Goal: Task Accomplishment & Management: Use online tool/utility

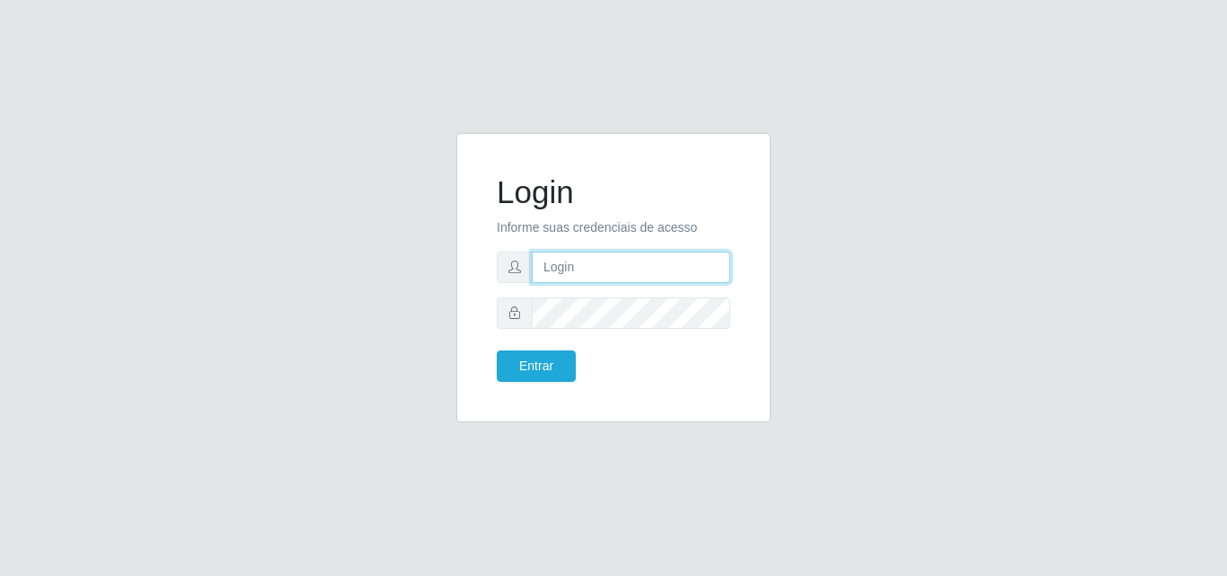
click at [635, 266] on input "text" at bounding box center [631, 267] width 199 height 31
type input "ana@saullus"
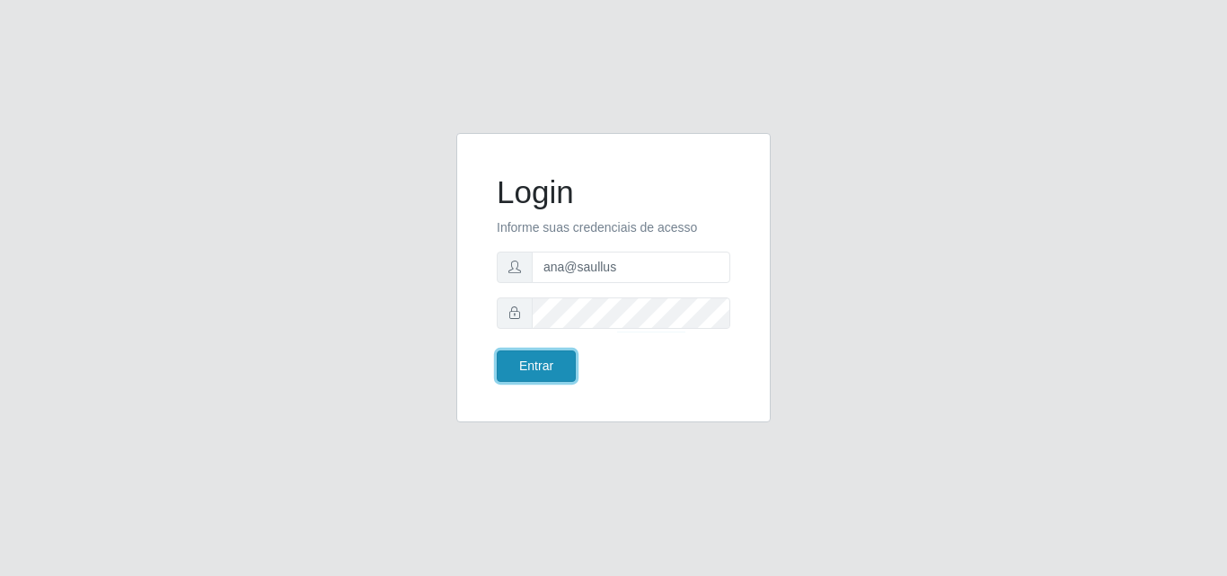
click at [559, 359] on button "Entrar" at bounding box center [536, 365] width 79 height 31
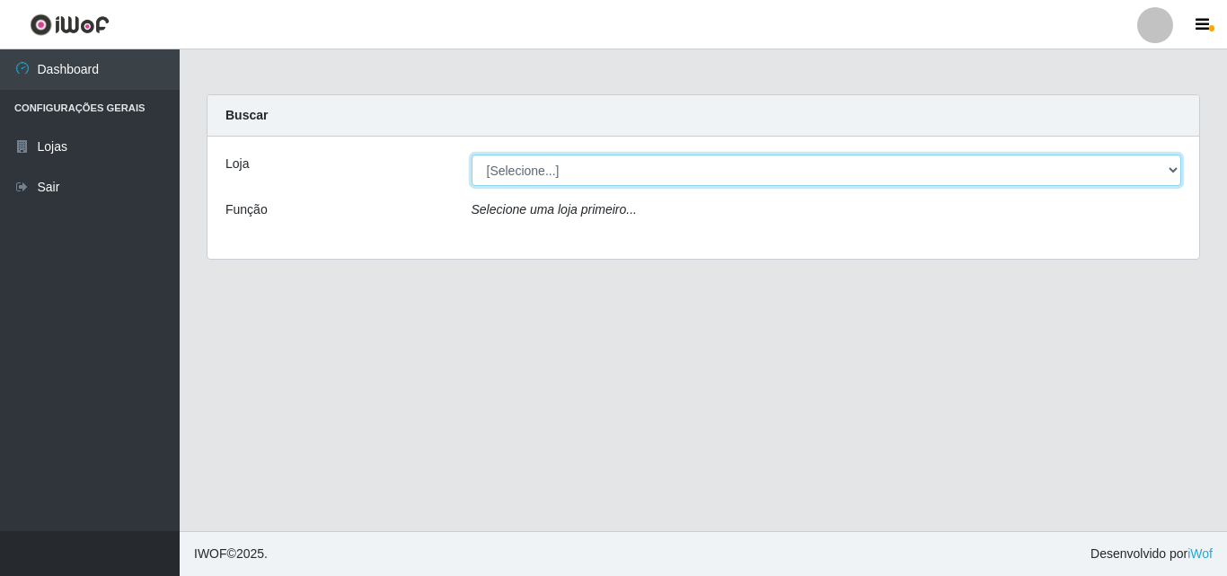
click at [1176, 173] on select "[Selecione...] Saullus Supermercados" at bounding box center [827, 170] width 711 height 31
select select "423"
click at [472, 155] on select "[Selecione...] Saullus Supermercados" at bounding box center [827, 170] width 711 height 31
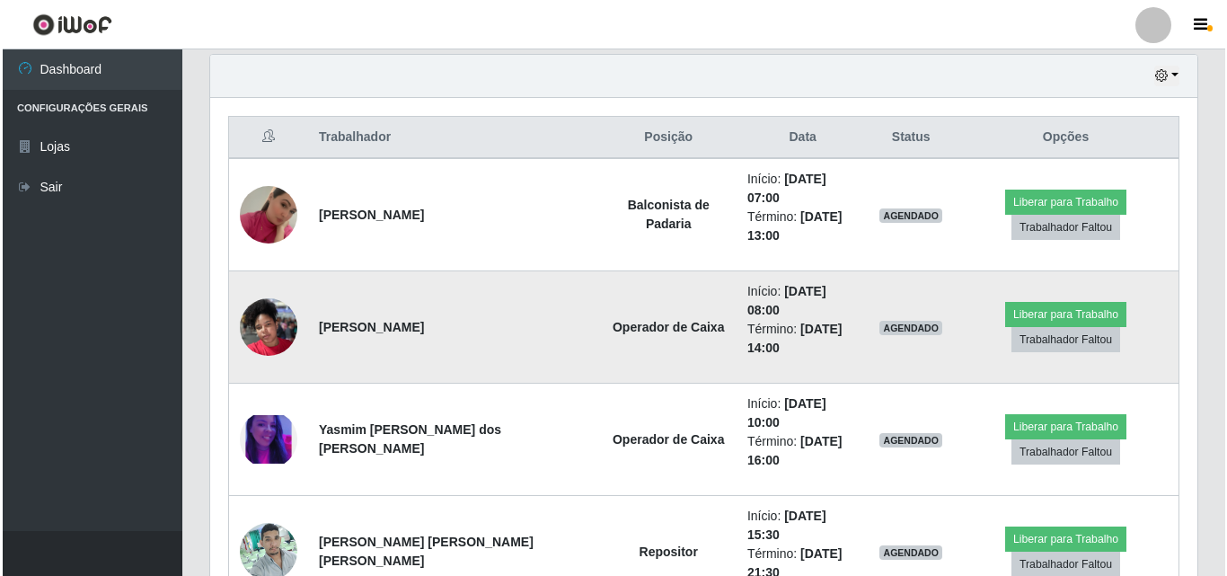
scroll to position [719, 0]
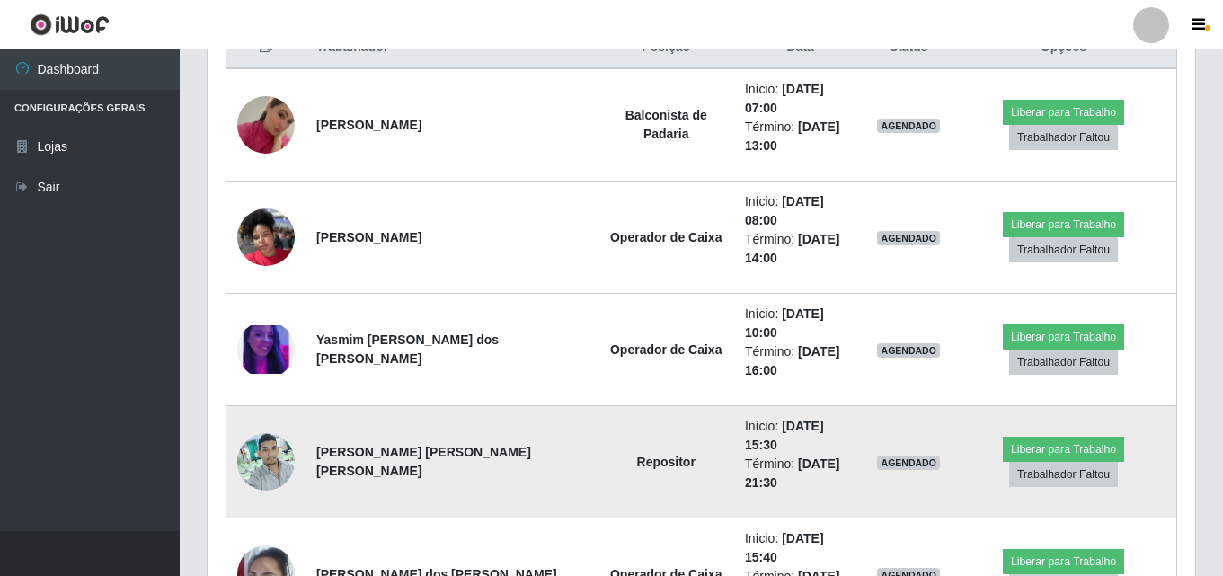
click at [266, 423] on img at bounding box center [266, 461] width 58 height 76
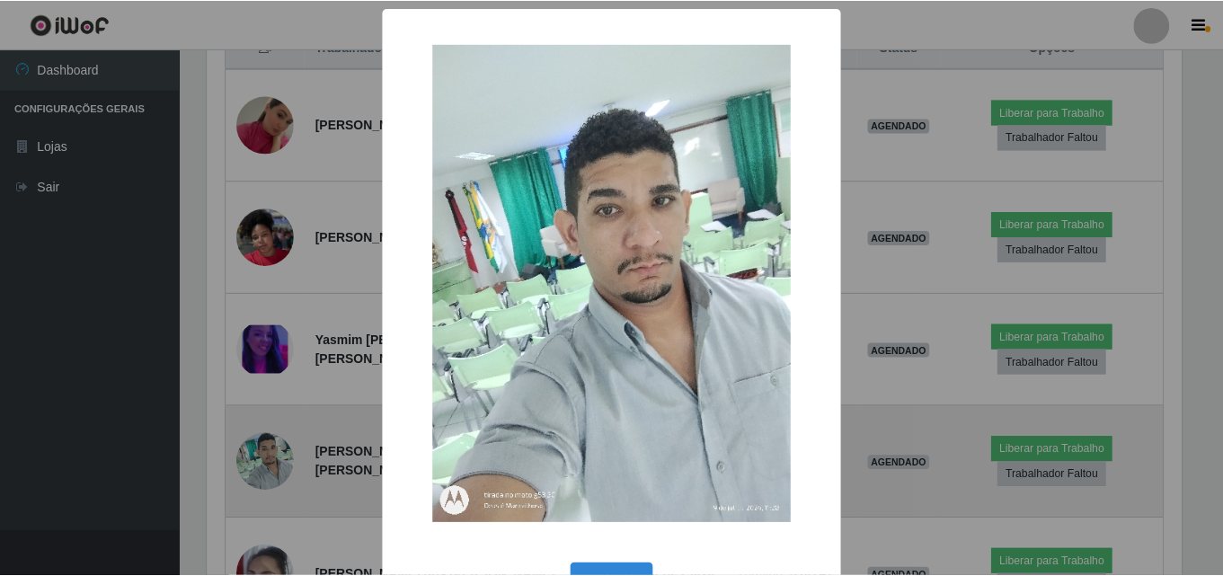
scroll to position [373, 979]
click at [266, 401] on div "× OK Cancel" at bounding box center [613, 288] width 1227 height 576
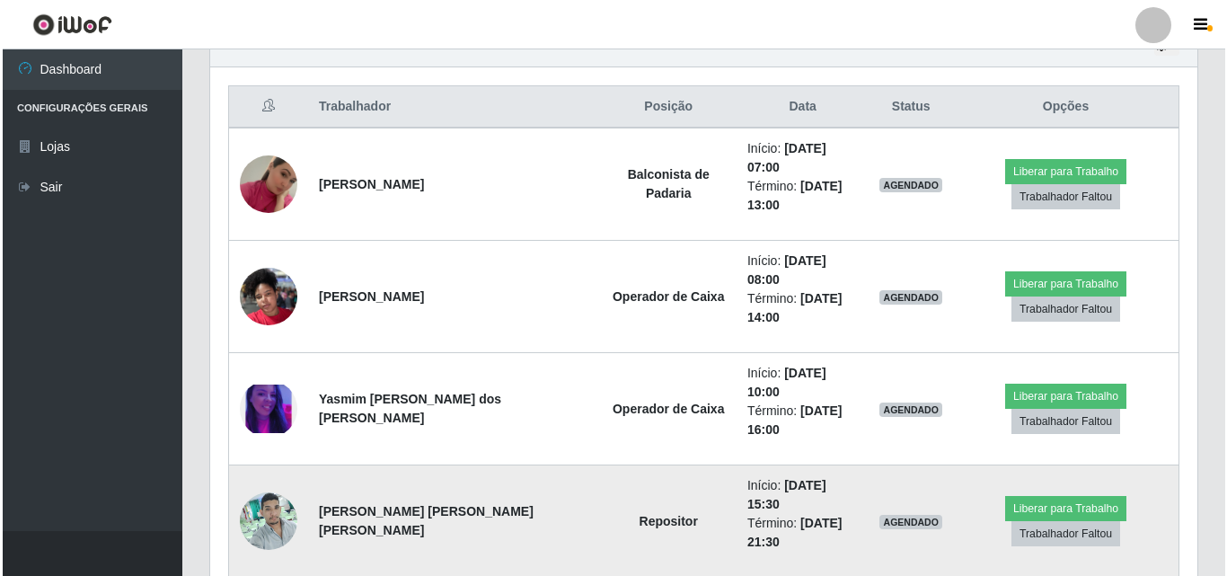
scroll to position [629, 0]
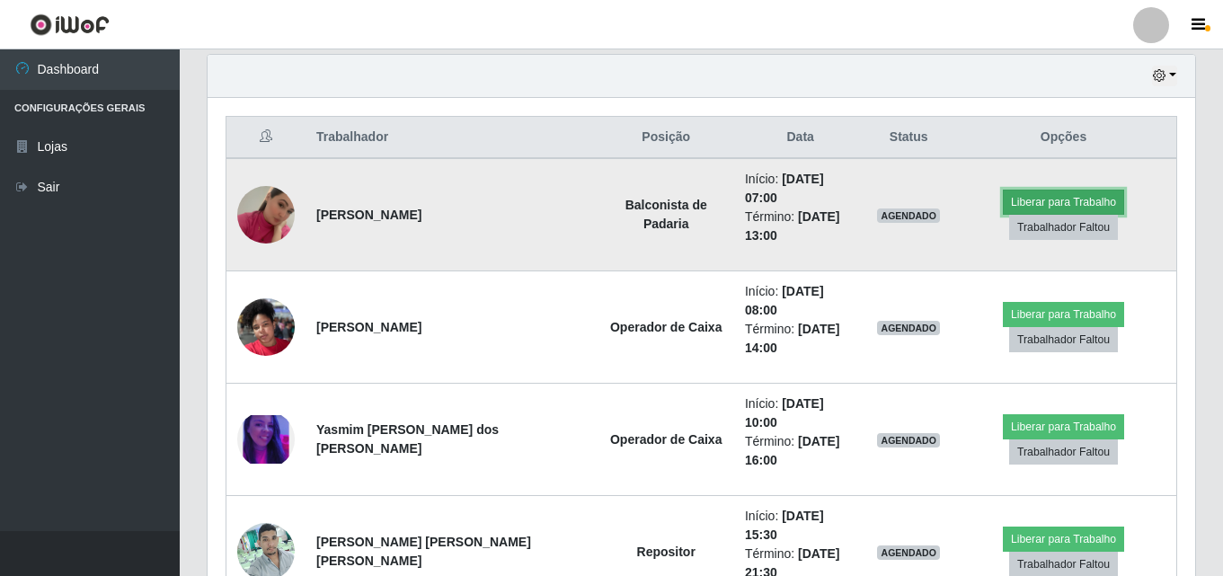
click at [1060, 191] on button "Liberar para Trabalho" at bounding box center [1063, 202] width 121 height 25
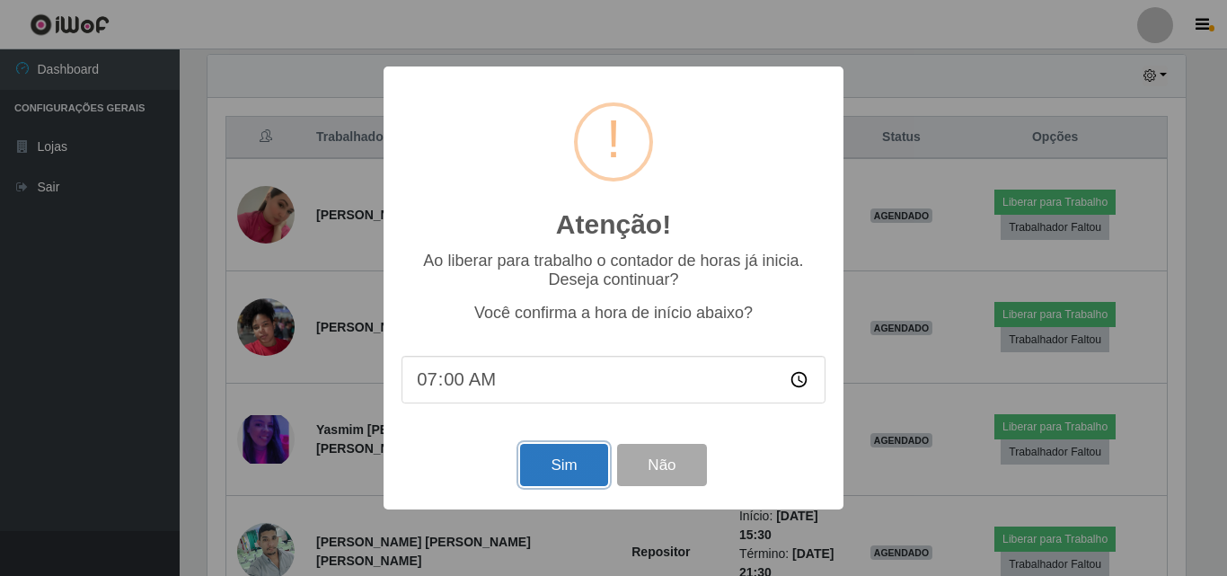
click at [566, 481] on button "Sim" at bounding box center [563, 465] width 87 height 42
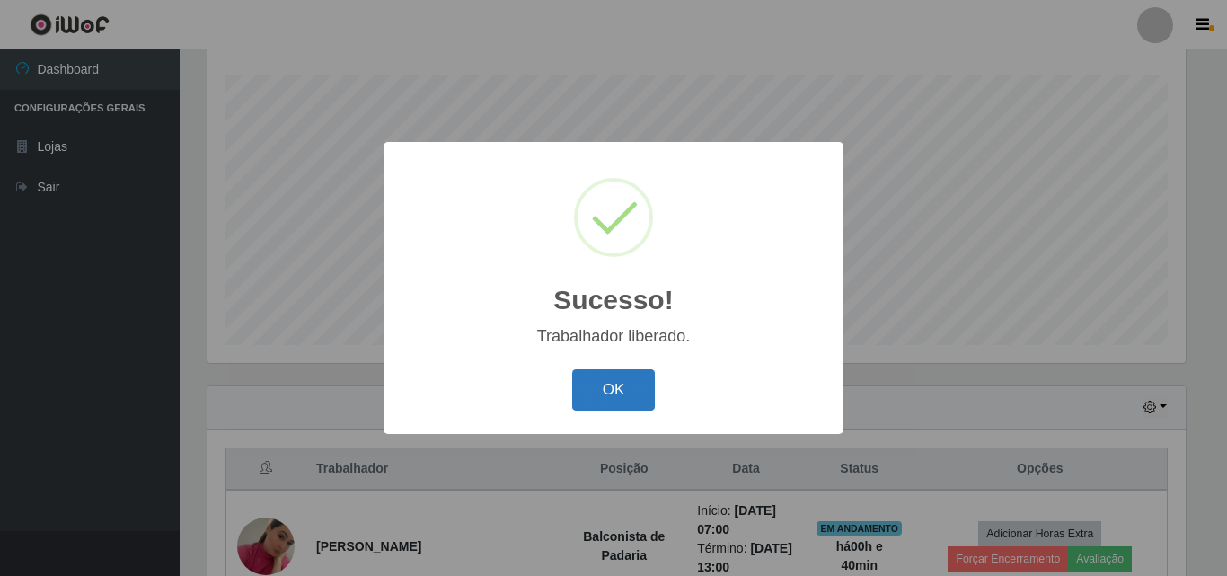
click at [625, 388] on button "OK" at bounding box center [614, 390] width 84 height 42
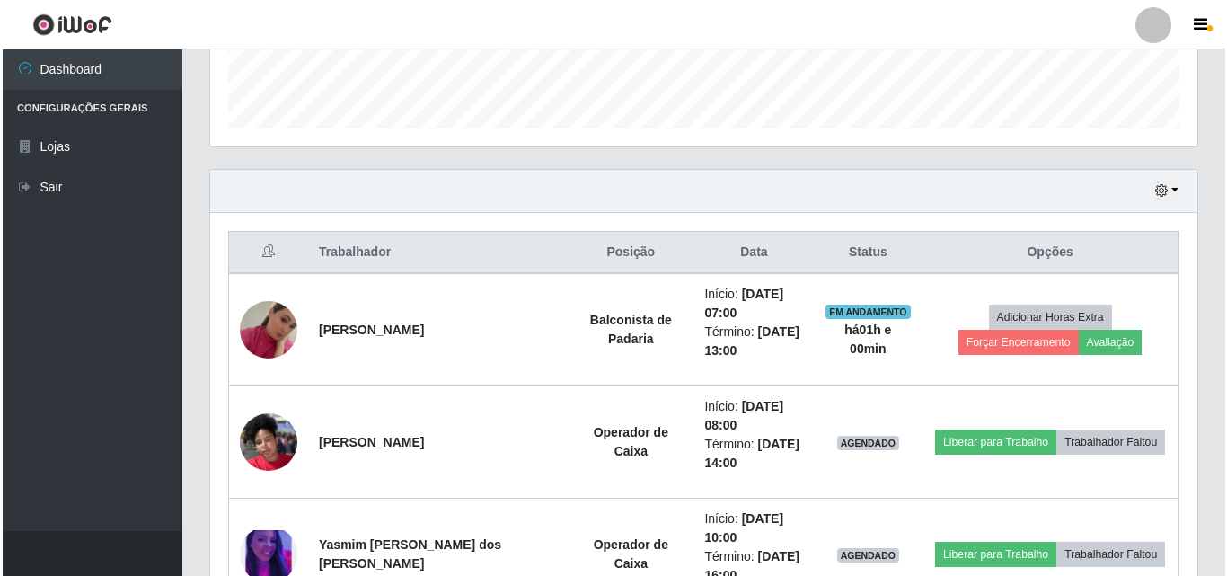
scroll to position [432, 0]
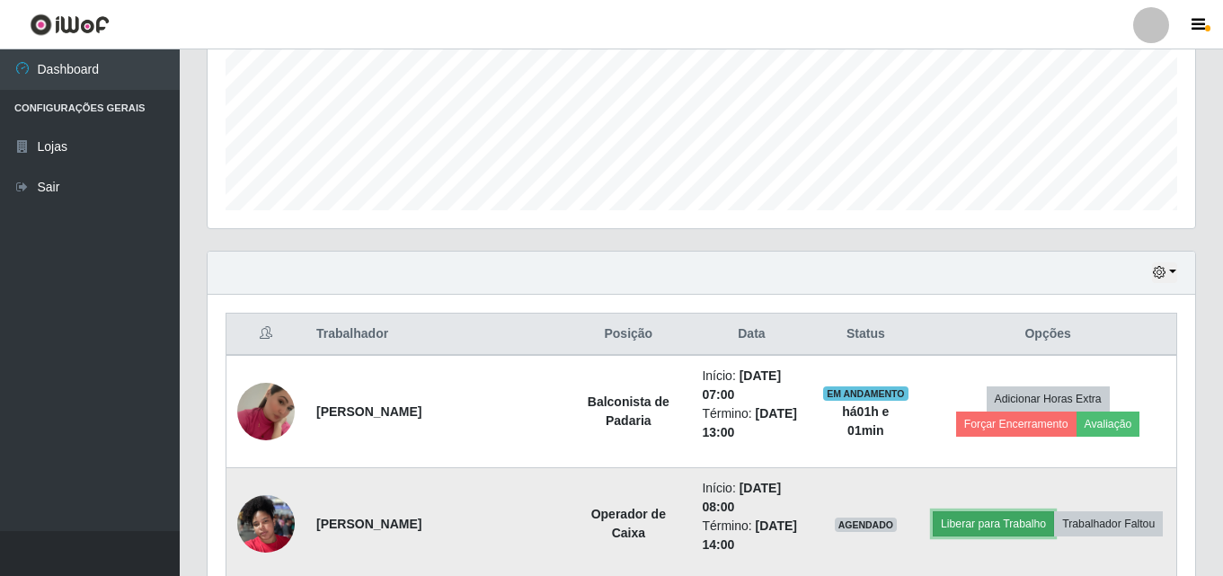
click at [973, 514] on button "Liberar para Trabalho" at bounding box center [993, 523] width 121 height 25
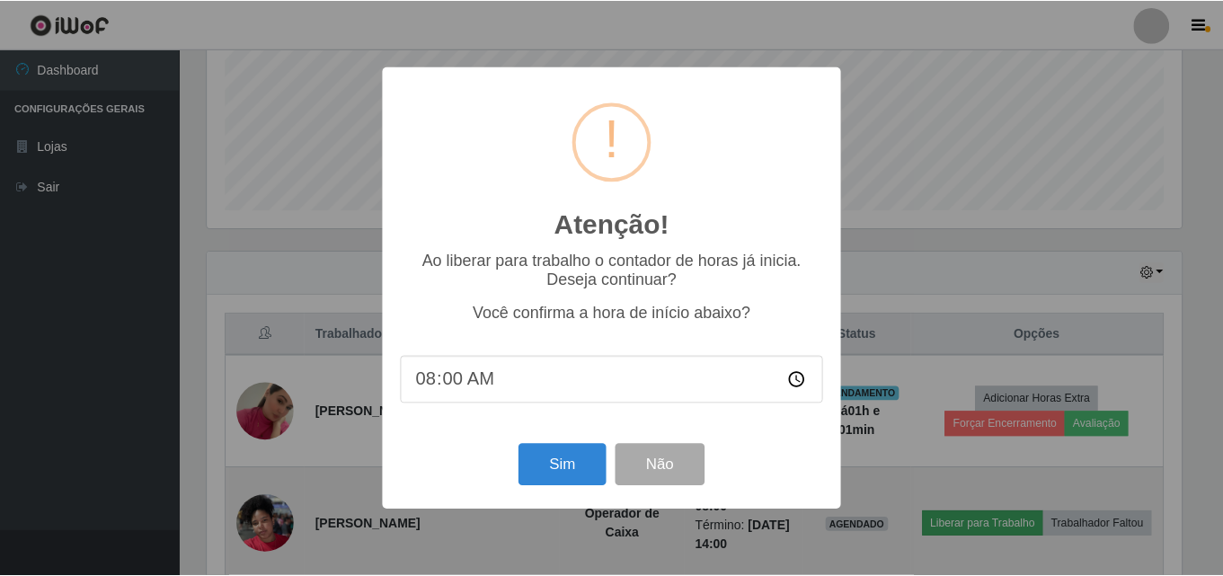
scroll to position [373, 979]
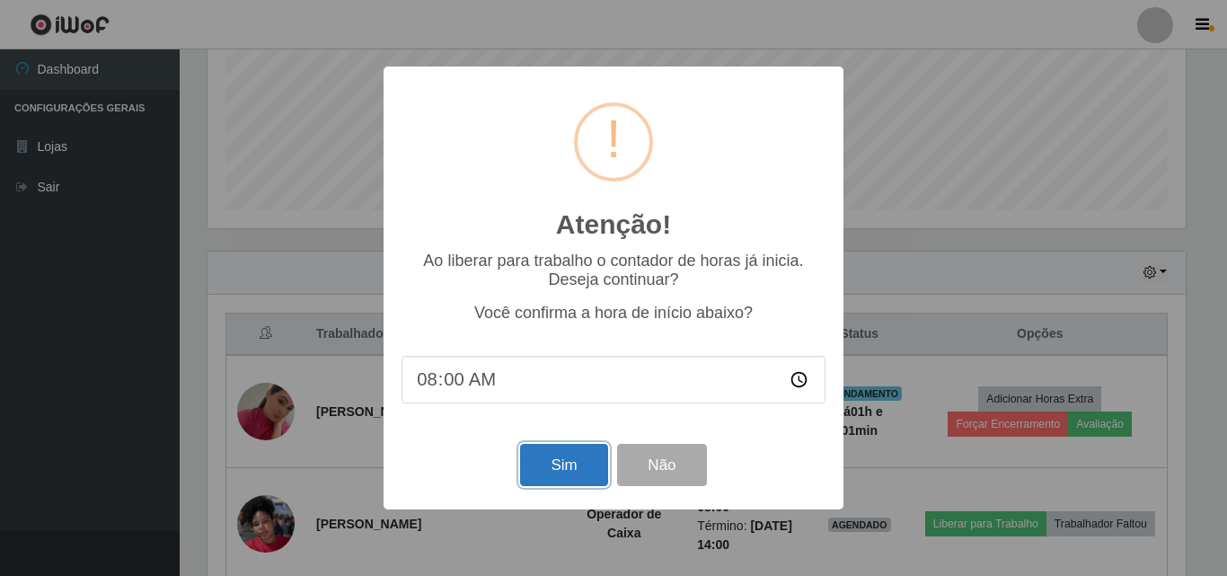
click at [589, 467] on button "Sim" at bounding box center [563, 465] width 87 height 42
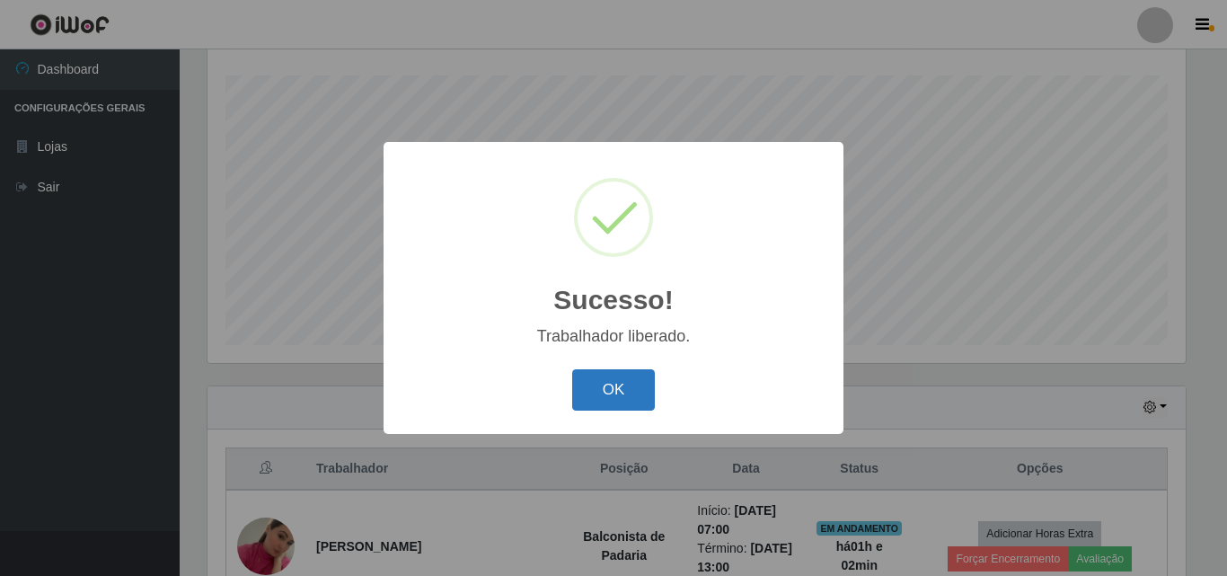
click at [608, 398] on button "OK" at bounding box center [614, 390] width 84 height 42
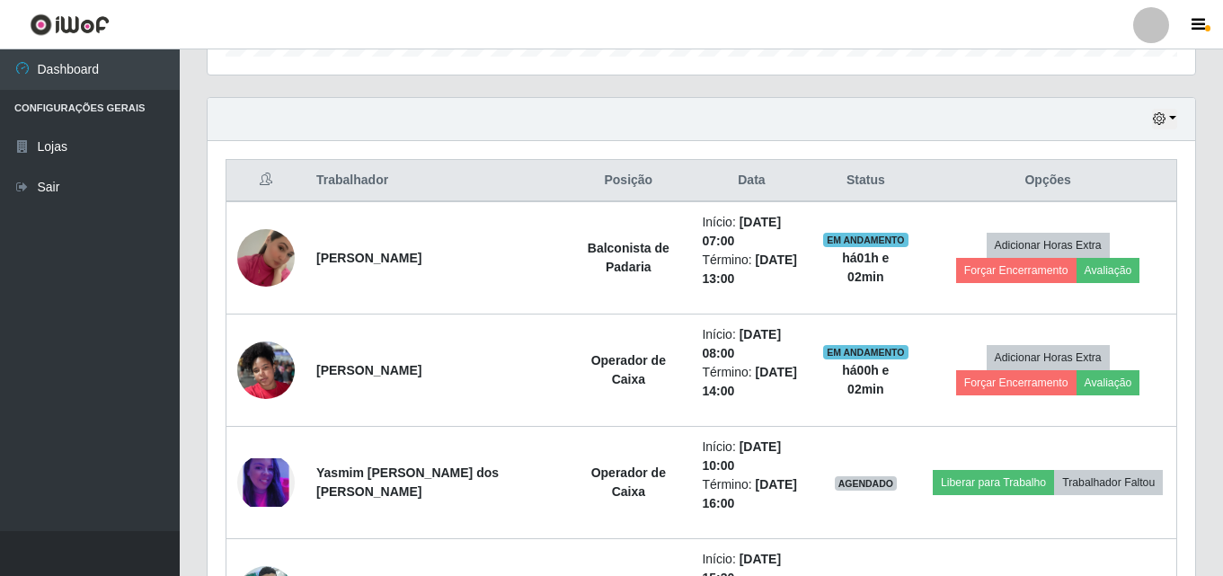
scroll to position [657, 0]
